Goal: Navigation & Orientation: Go to known website

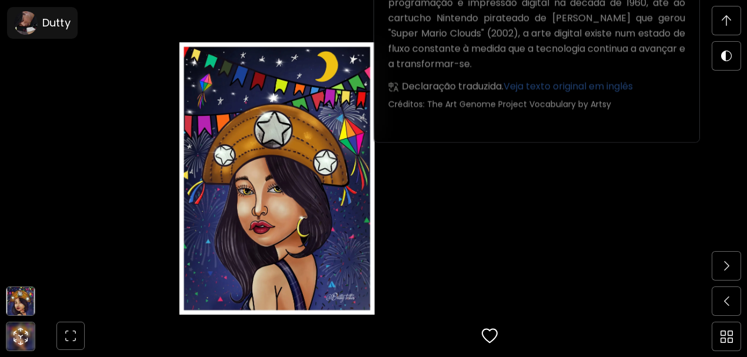
scroll to position [1412, 0]
click at [13, 326] on div at bounding box center [20, 336] width 28 height 28
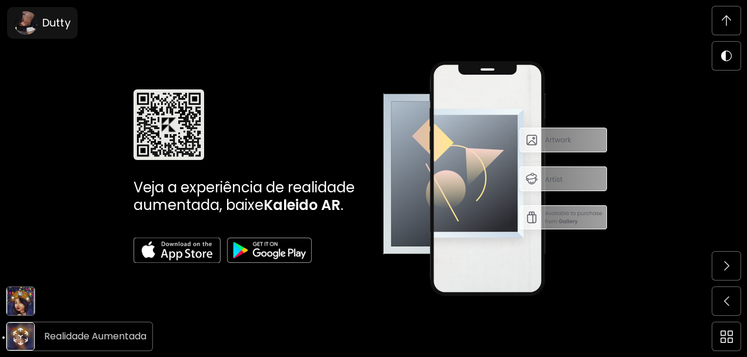
click at [68, 334] on h6 "Realidade Aumentada" at bounding box center [95, 336] width 102 height 15
